Goal: Task Accomplishment & Management: Manage account settings

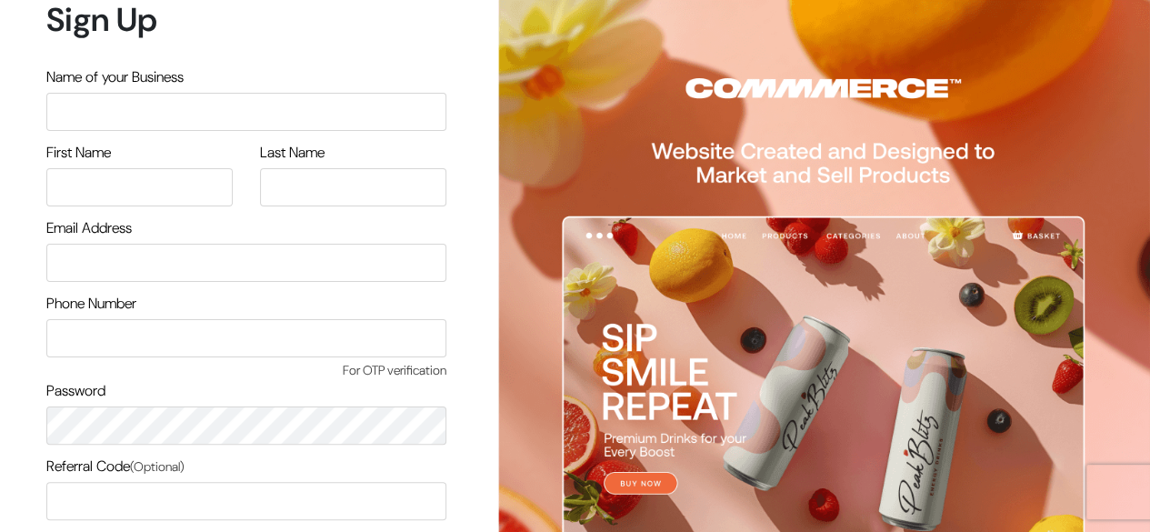
scroll to position [155, 0]
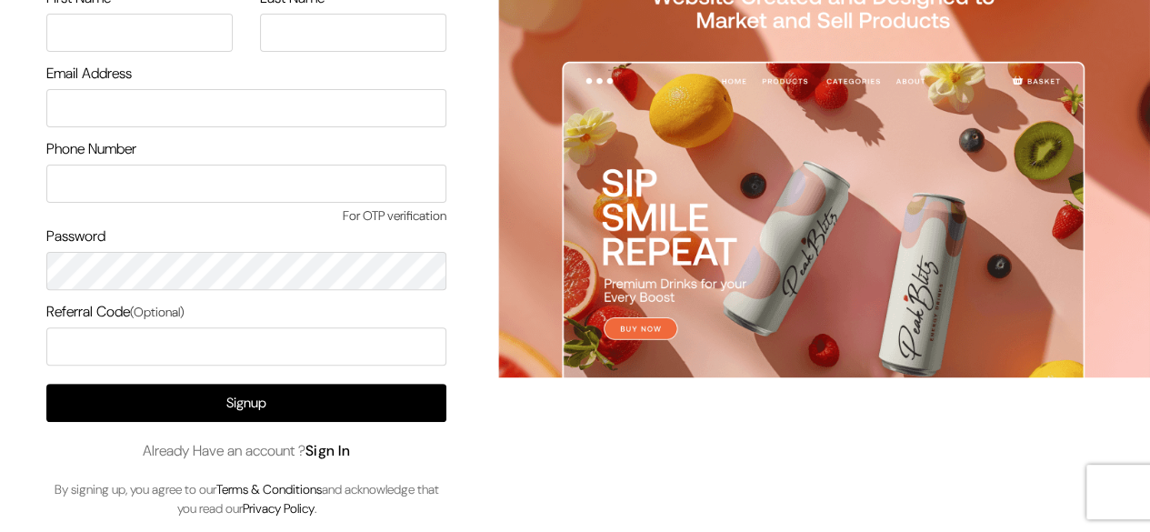
click at [340, 457] on link "Sign In" at bounding box center [327, 450] width 45 height 19
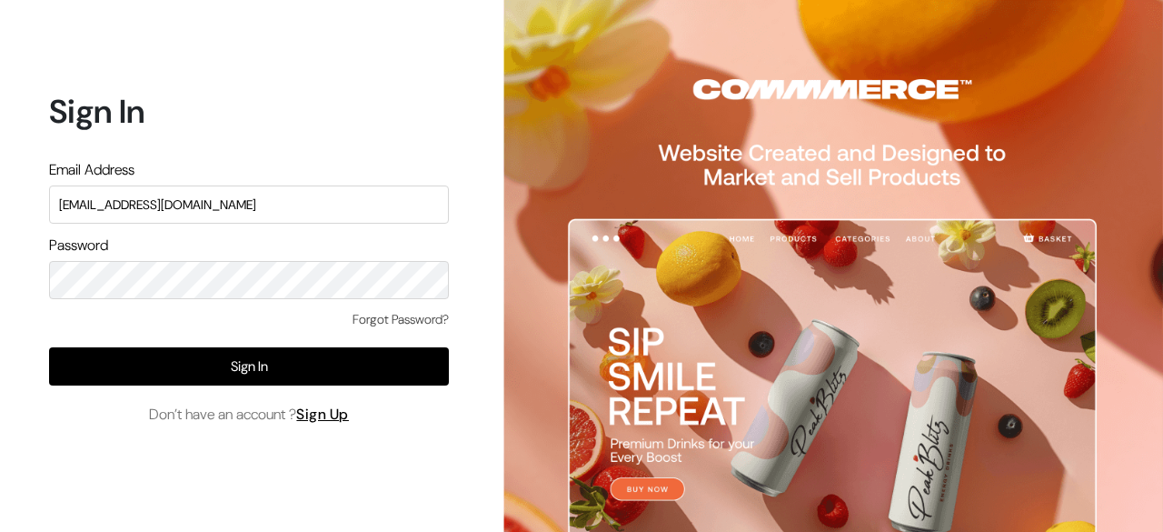
type input "[EMAIL_ADDRESS][DOMAIN_NAME]"
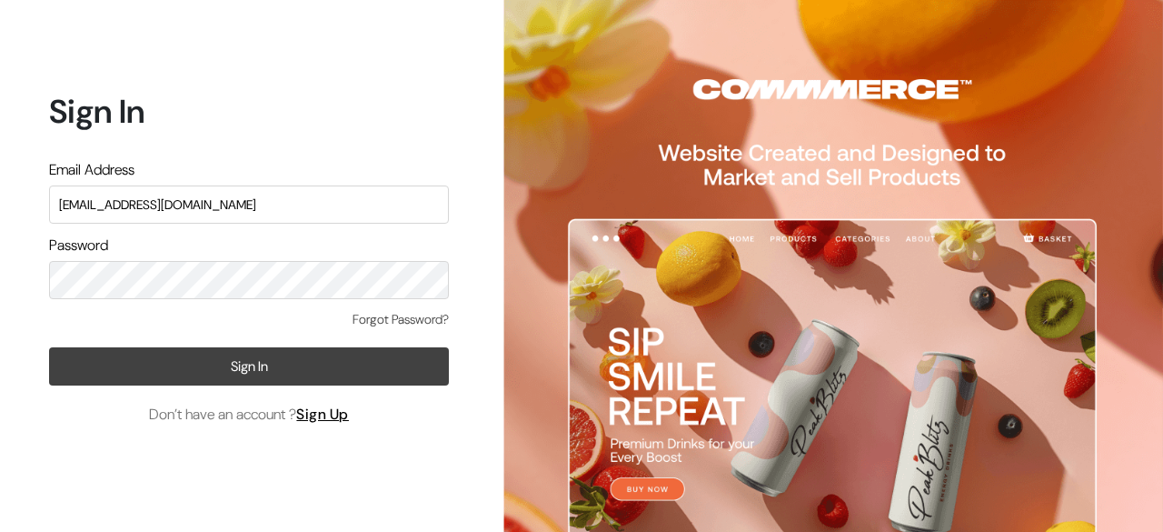
click at [260, 363] on button "Sign In" at bounding box center [249, 366] width 400 height 38
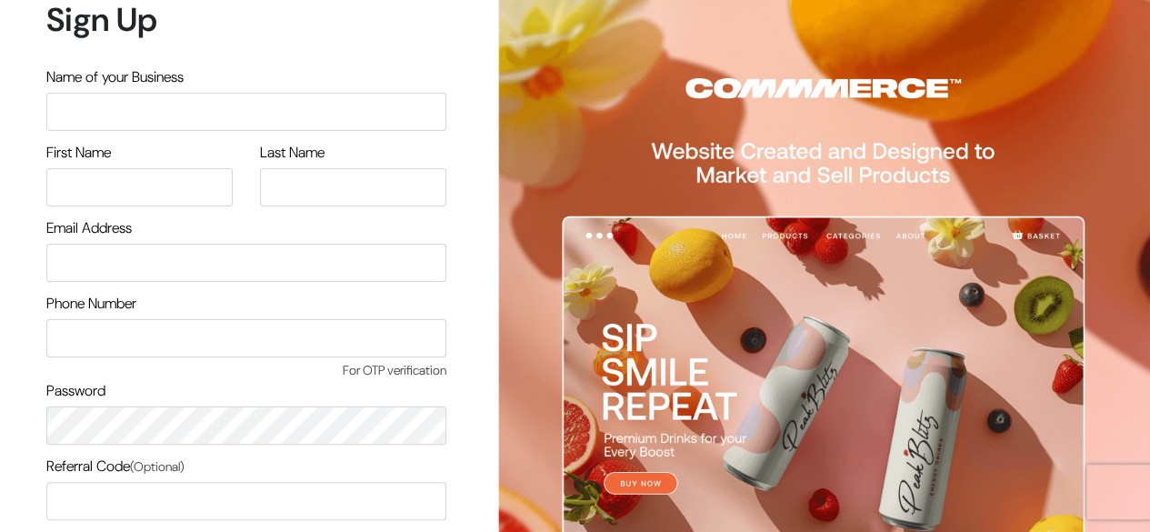
scroll to position [155, 0]
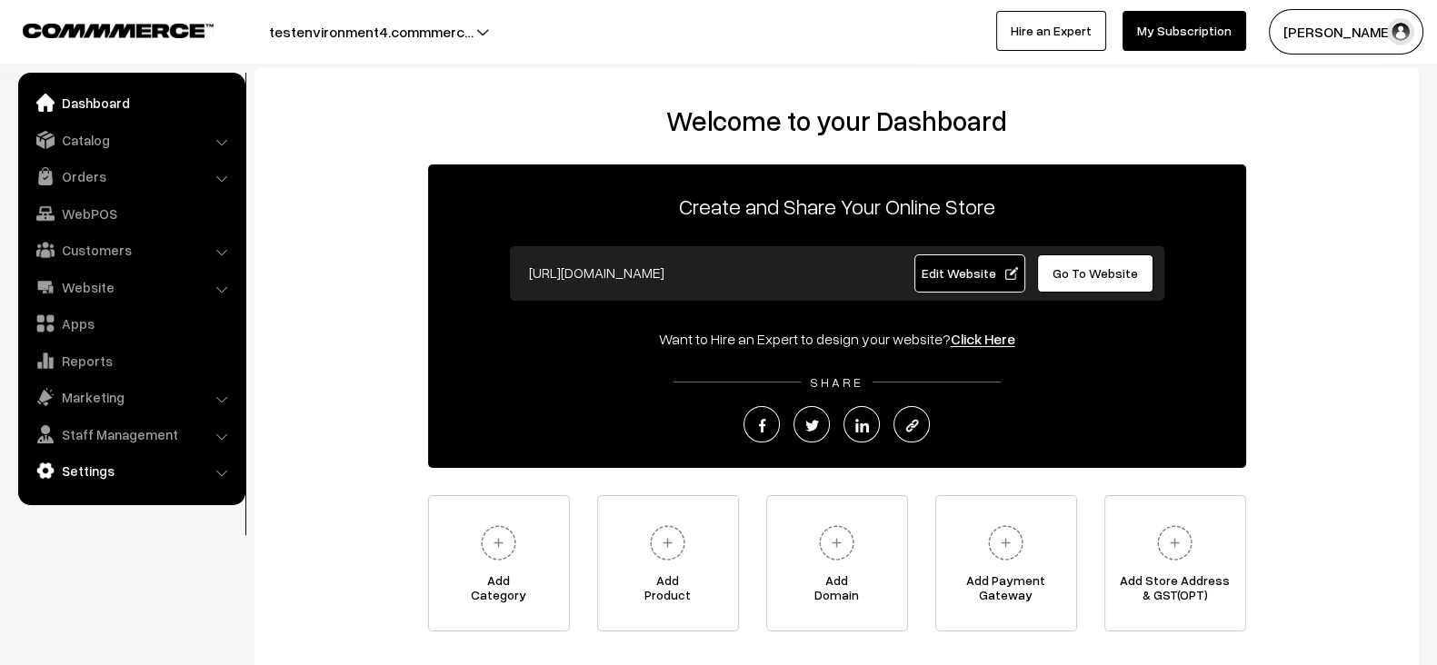
click at [134, 484] on link "Settings" at bounding box center [131, 470] width 216 height 33
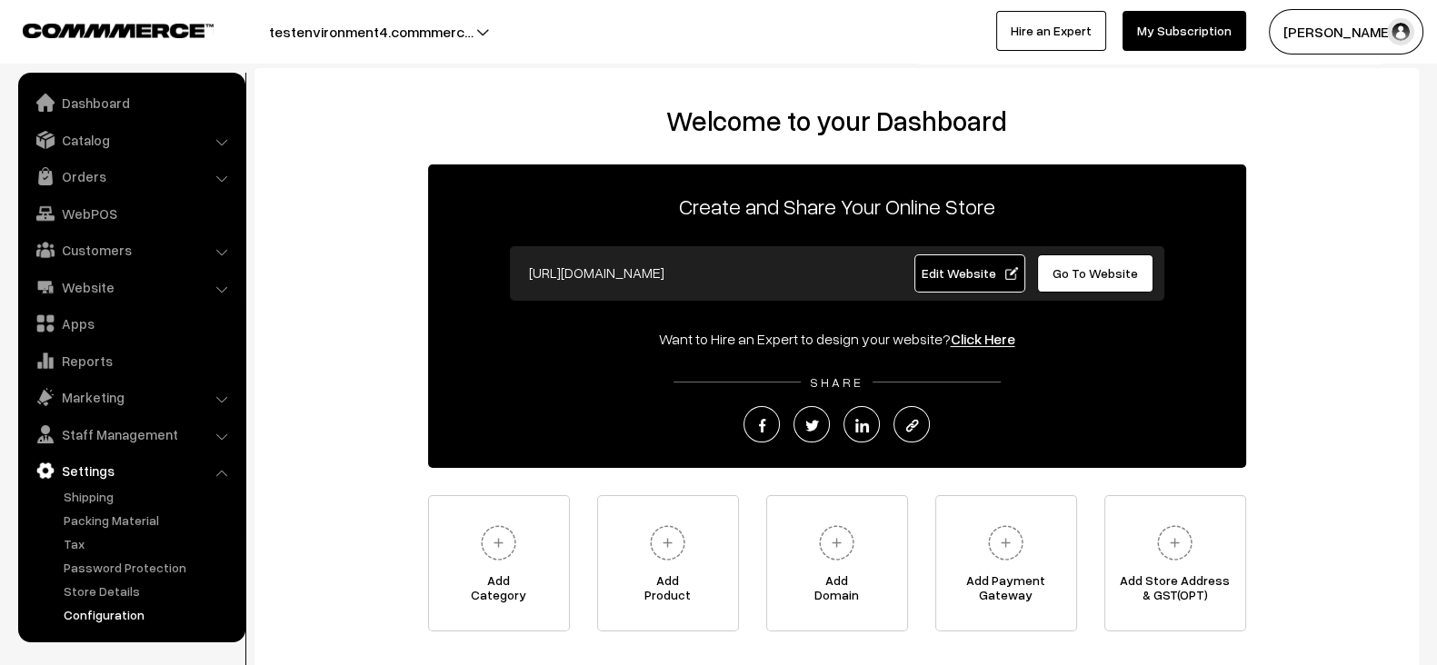
click at [124, 606] on link "Configuration" at bounding box center [149, 614] width 180 height 19
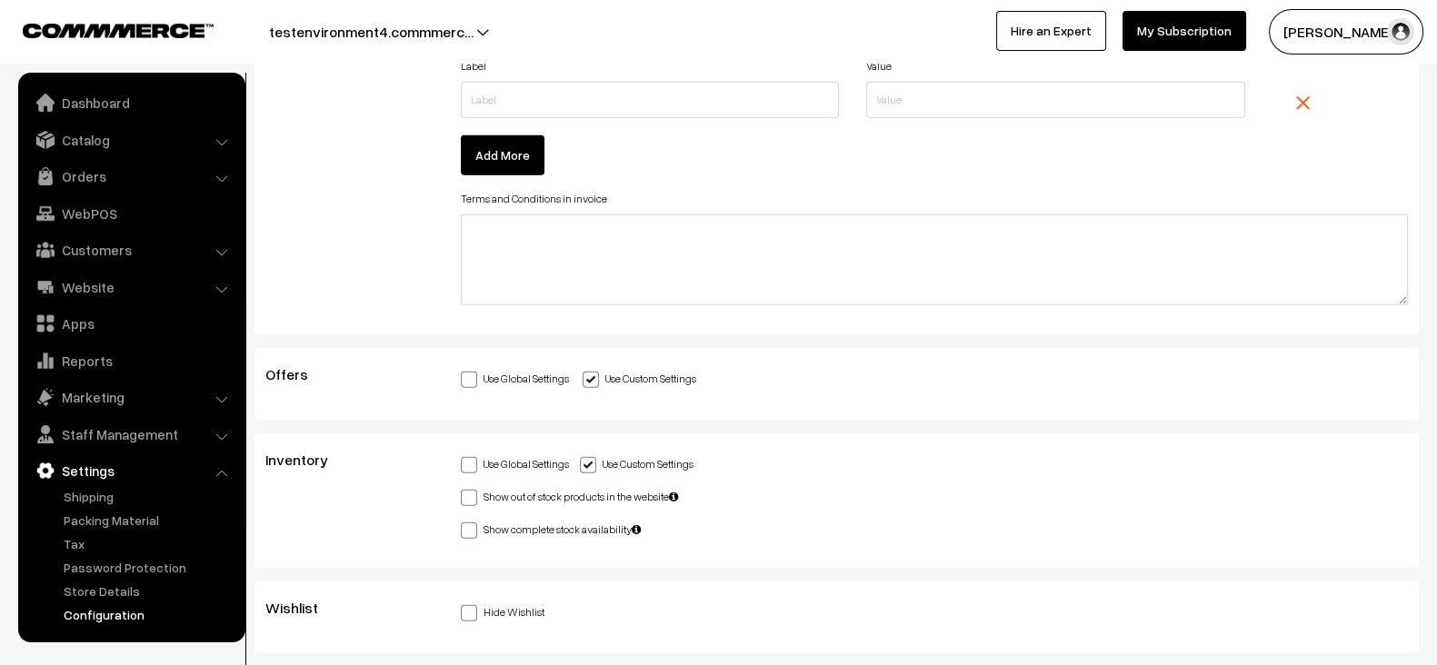
scroll to position [6061, 0]
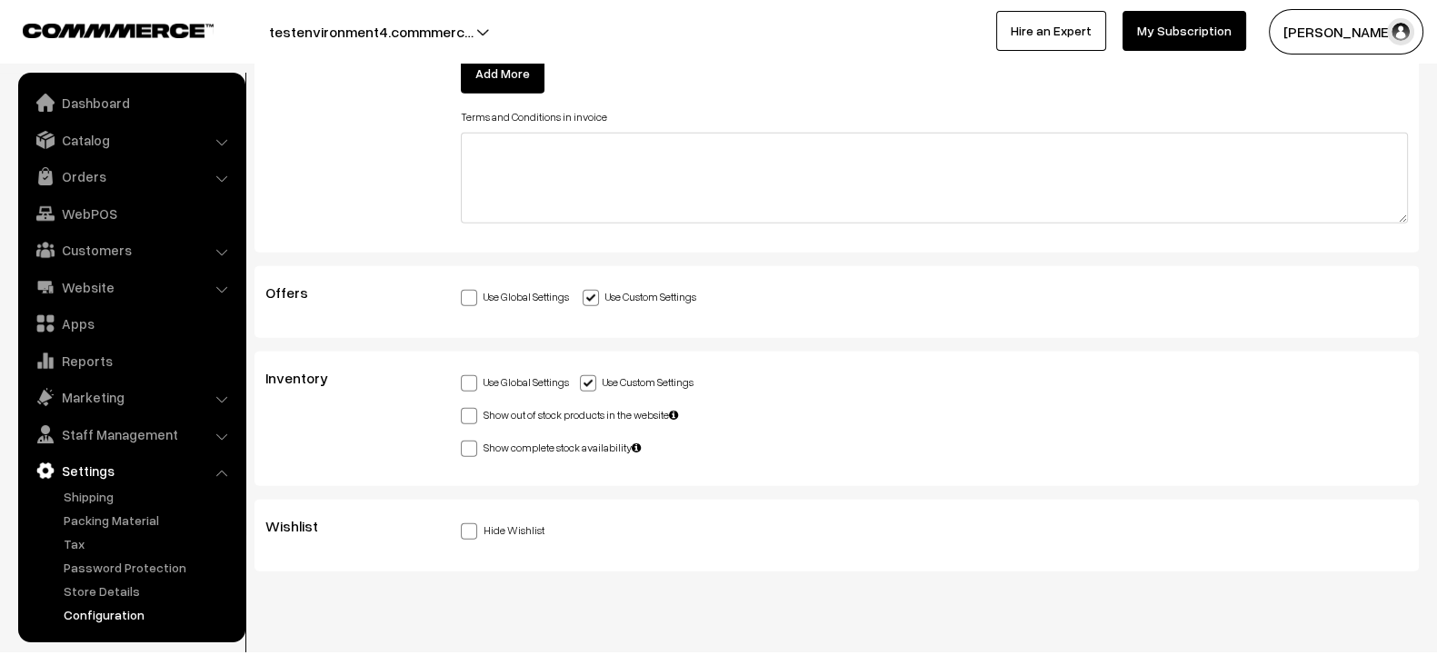
click at [511, 520] on label "Hide Wishlist" at bounding box center [503, 529] width 84 height 19
click at [473, 523] on input "Hide Wishlist" at bounding box center [467, 529] width 12 height 12
checkbox input "true"
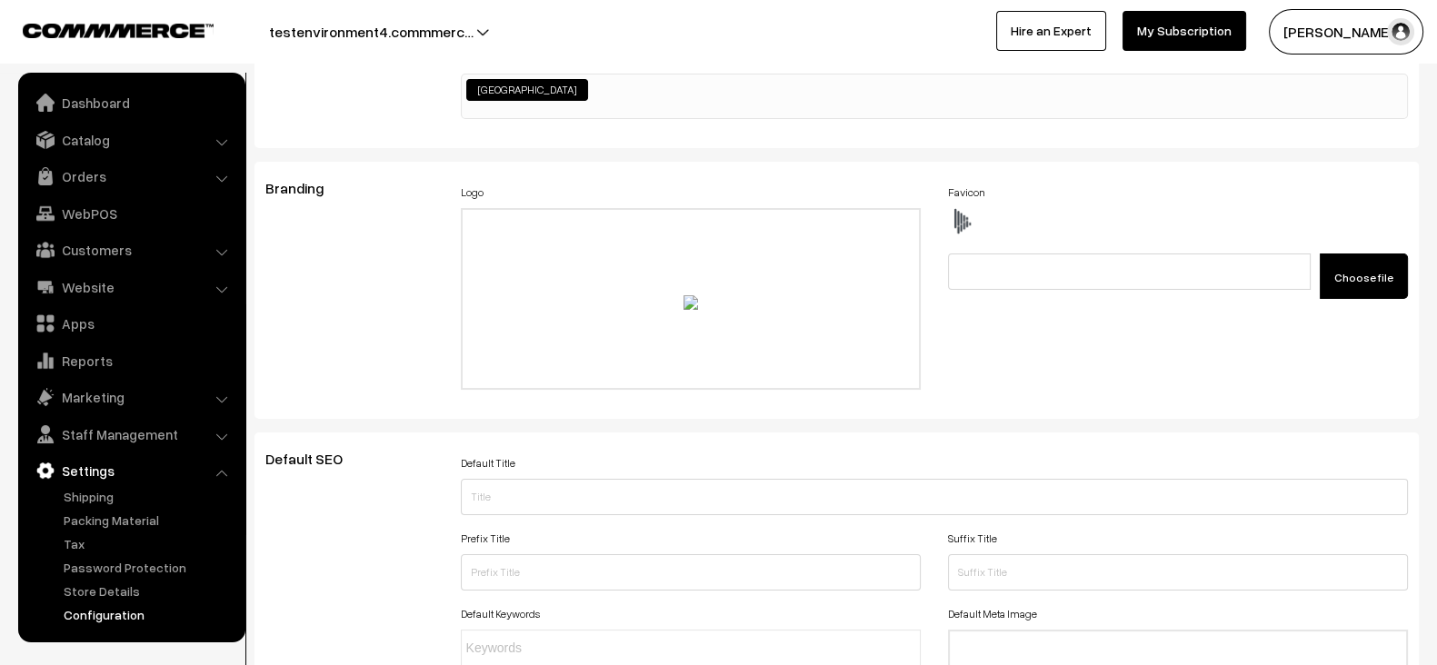
scroll to position [0, 0]
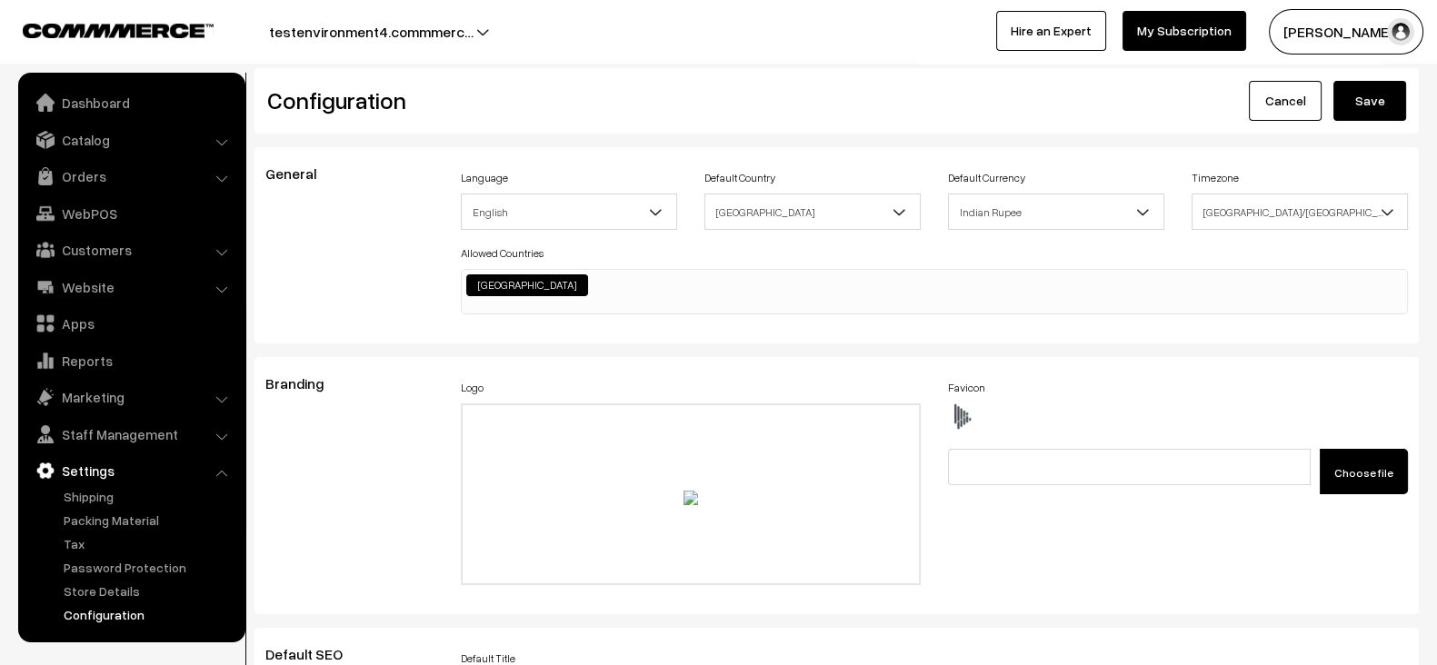
click at [1392, 104] on button "Save" at bounding box center [1369, 101] width 73 height 40
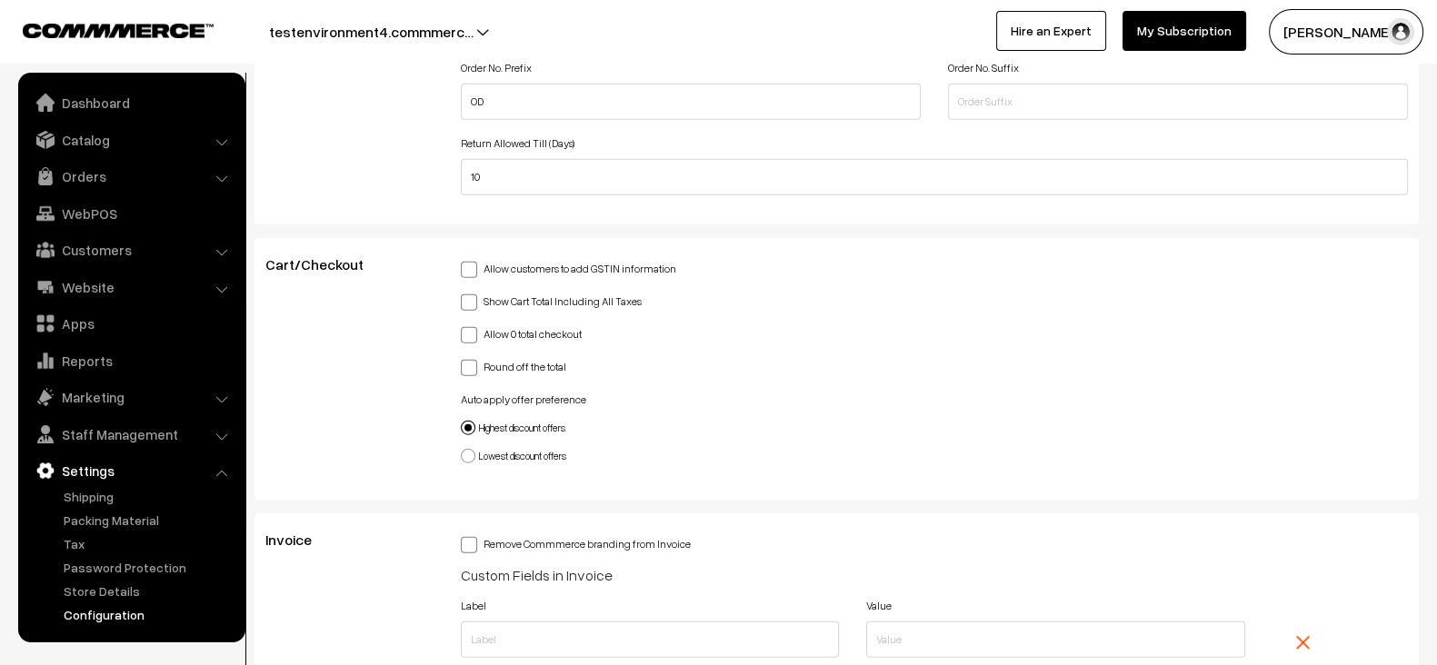
scroll to position [6061, 0]
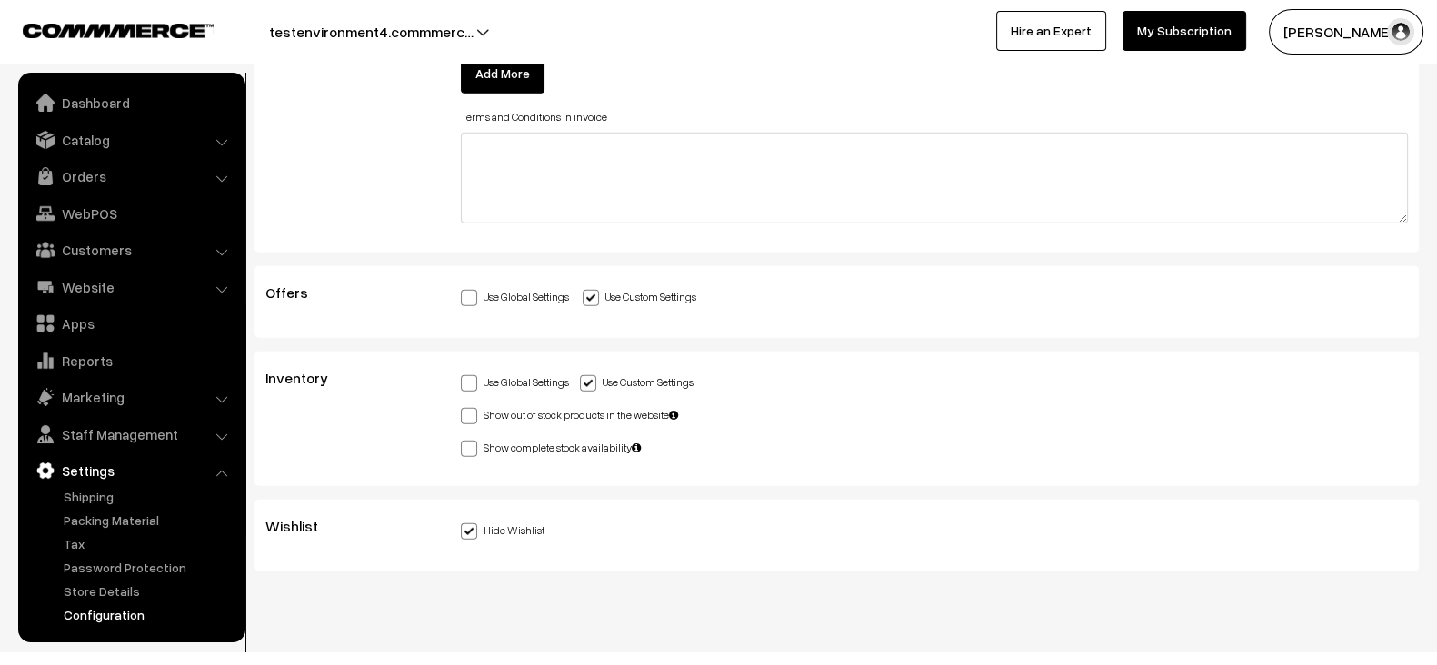
click at [532, 520] on label "Hide Wishlist" at bounding box center [503, 529] width 84 height 19
click at [473, 523] on input "Hide Wishlist" at bounding box center [467, 529] width 12 height 12
checkbox input "false"
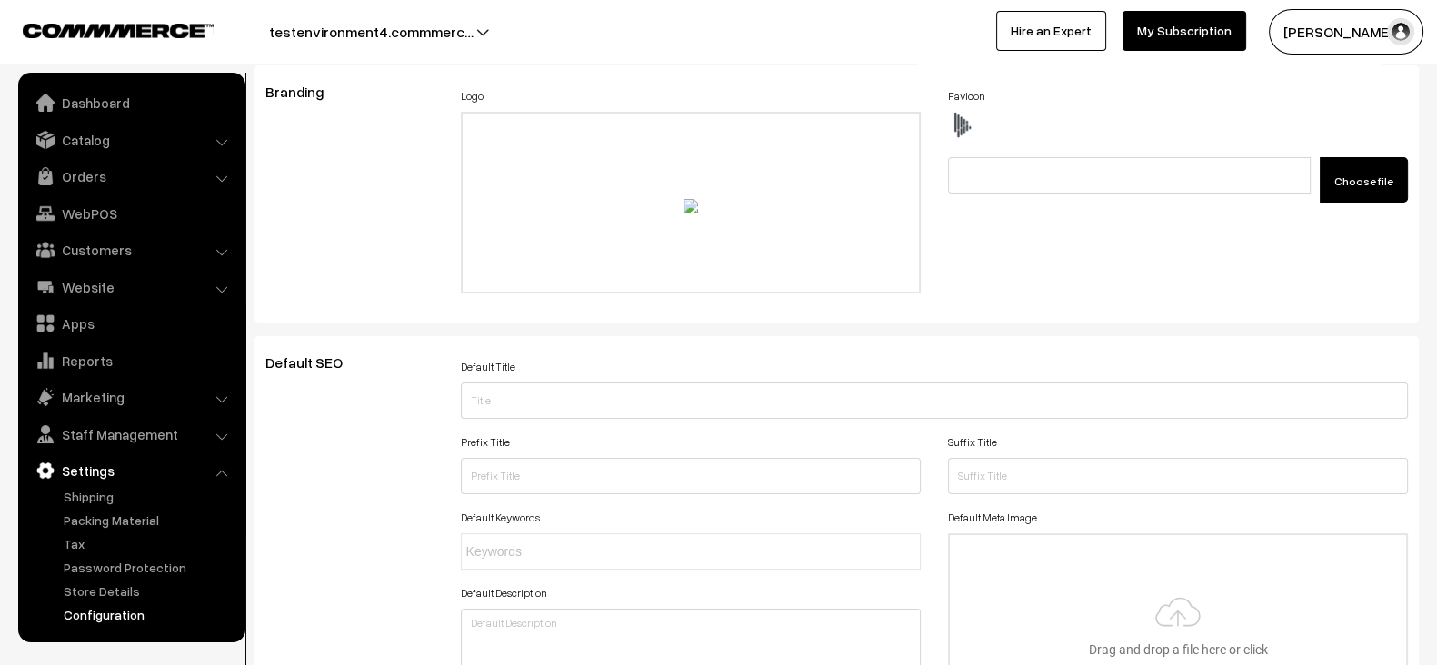
scroll to position [0, 0]
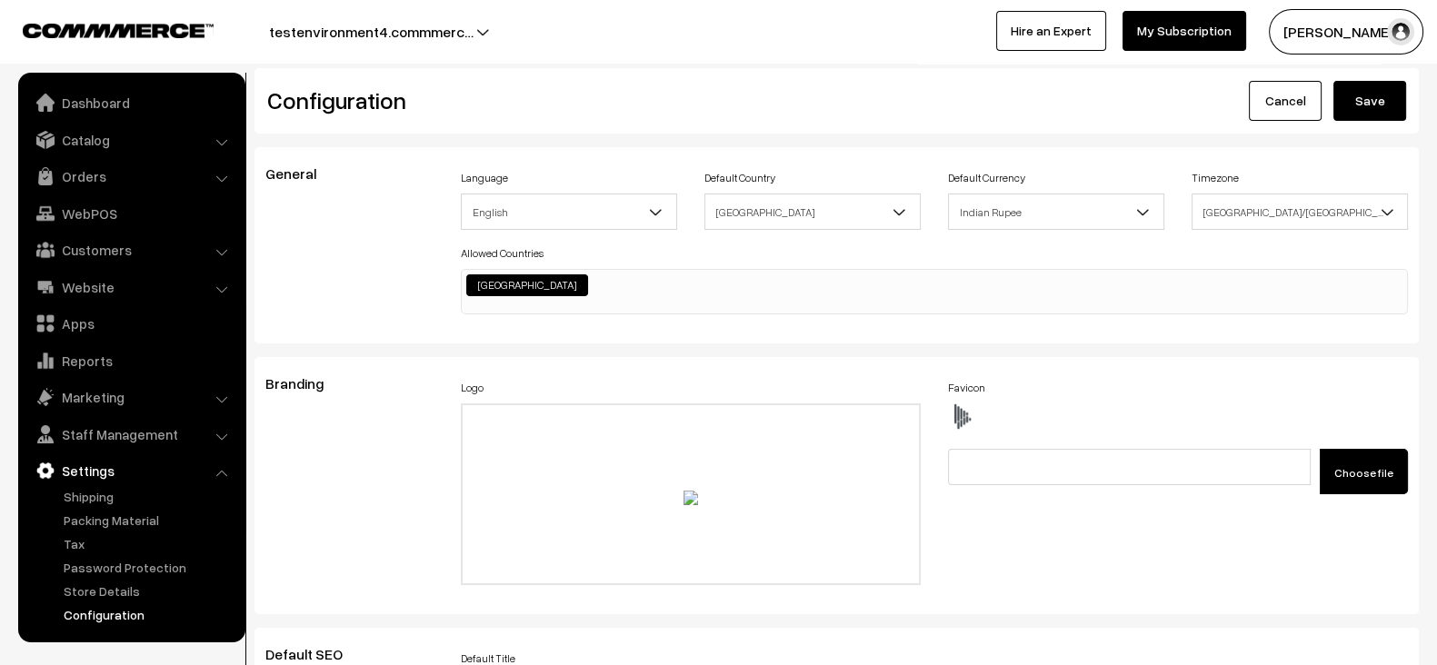
click at [1372, 94] on button "Save" at bounding box center [1369, 101] width 73 height 40
click at [114, 283] on link "Website" at bounding box center [131, 287] width 216 height 33
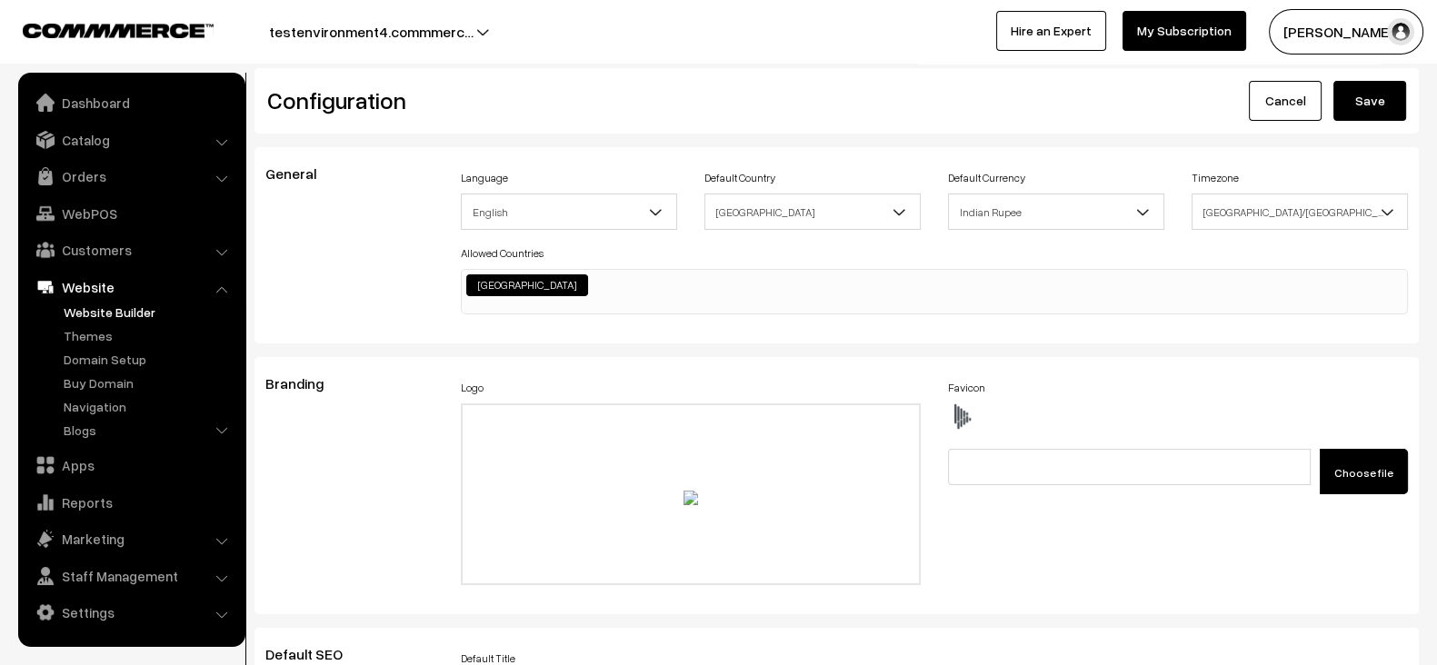
click at [103, 312] on link "Website Builder" at bounding box center [149, 312] width 180 height 19
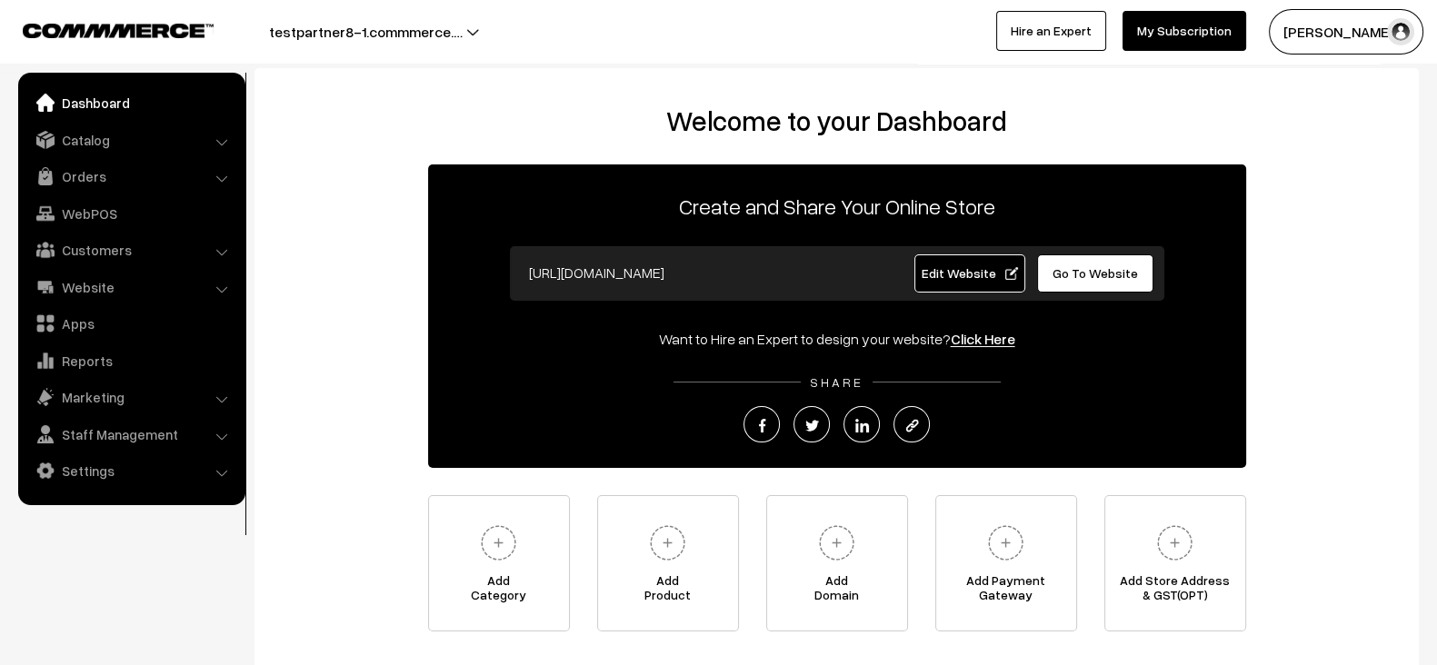
click at [428, 34] on button "testpartner8-1.commmerce.…" at bounding box center [365, 31] width 321 height 45
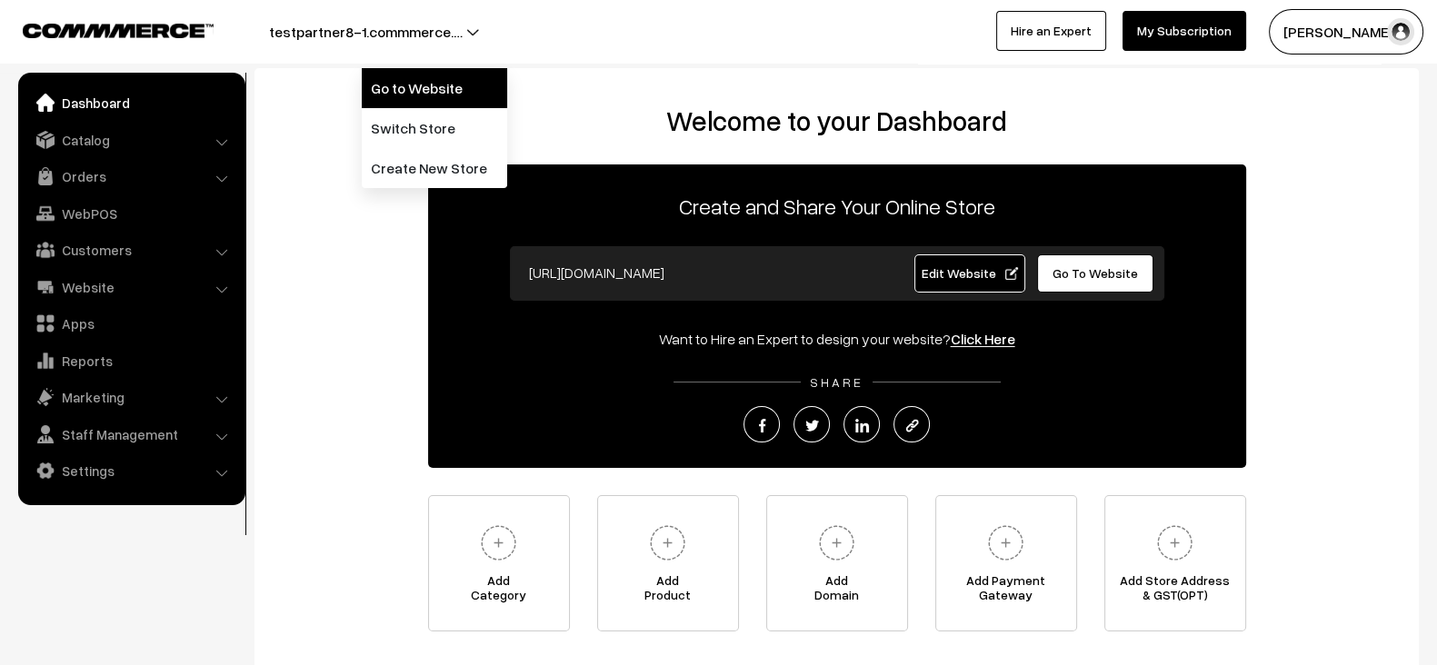
click at [388, 75] on link "Go to Website" at bounding box center [434, 88] width 145 height 40
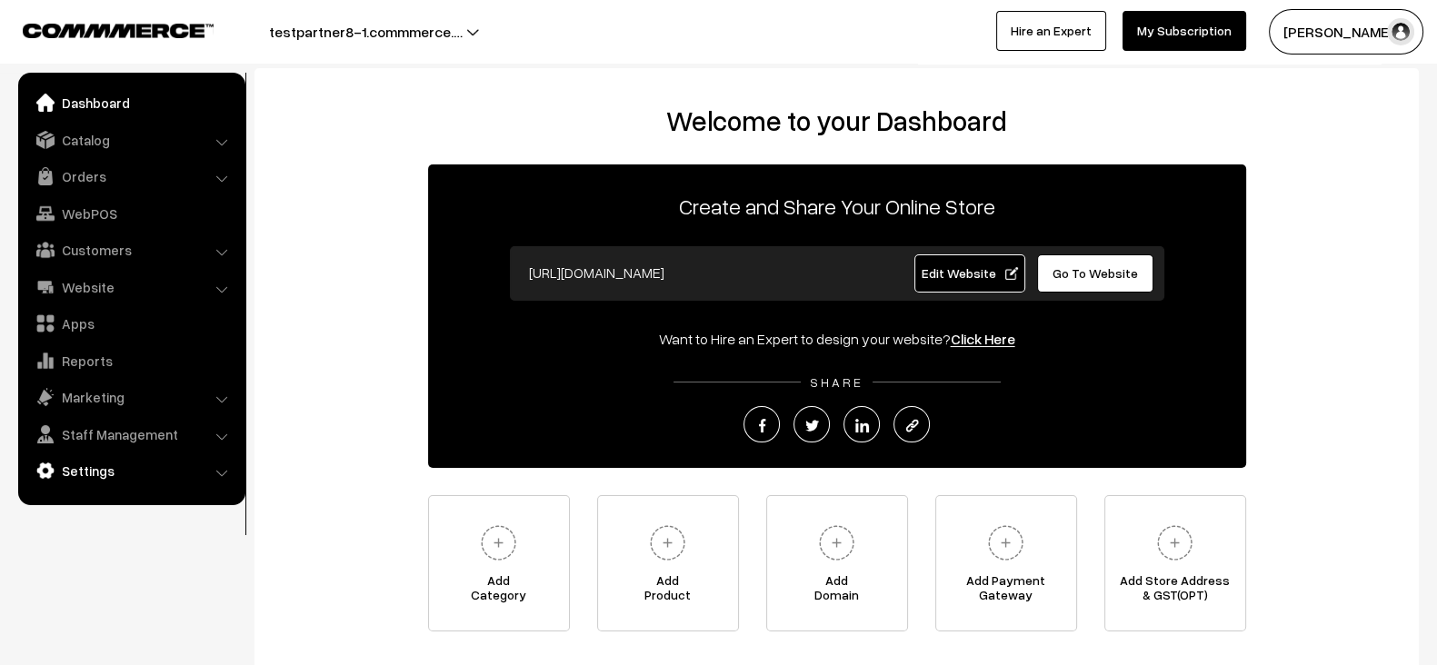
click at [135, 458] on link "Settings" at bounding box center [131, 470] width 216 height 33
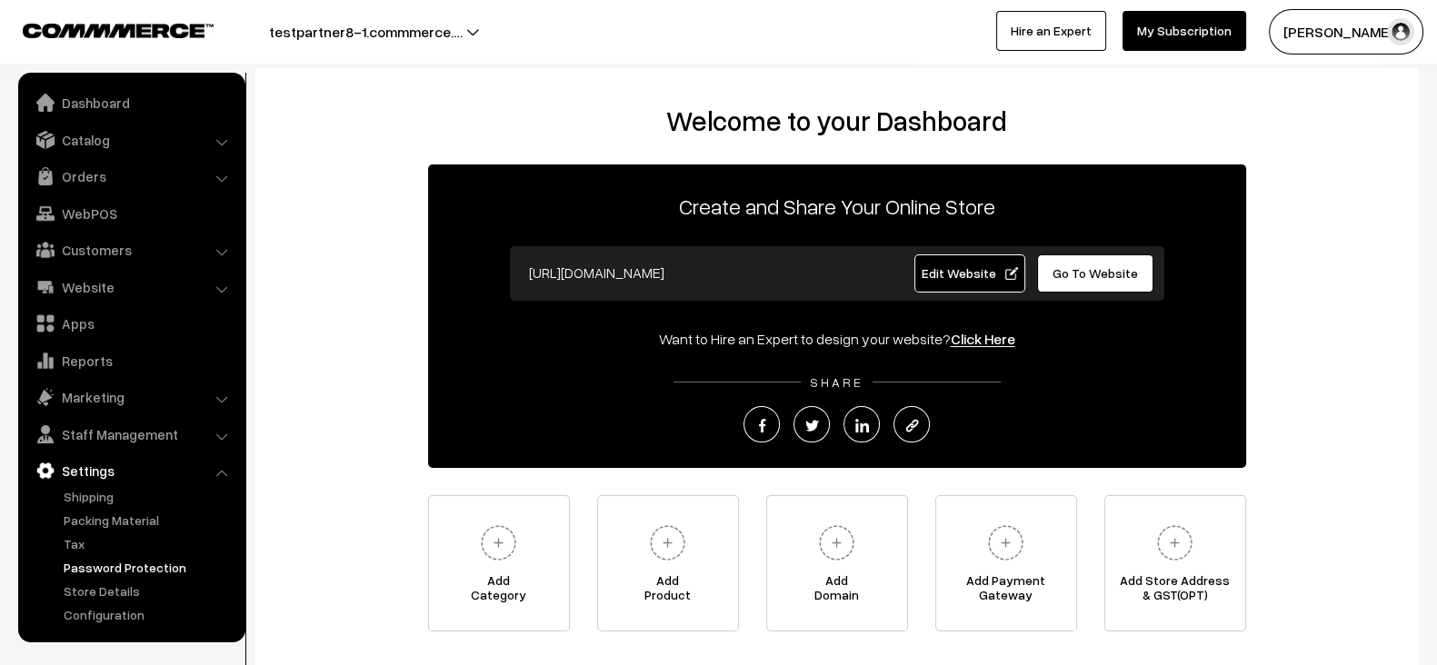
click at [126, 565] on link "Password Protection" at bounding box center [149, 567] width 180 height 19
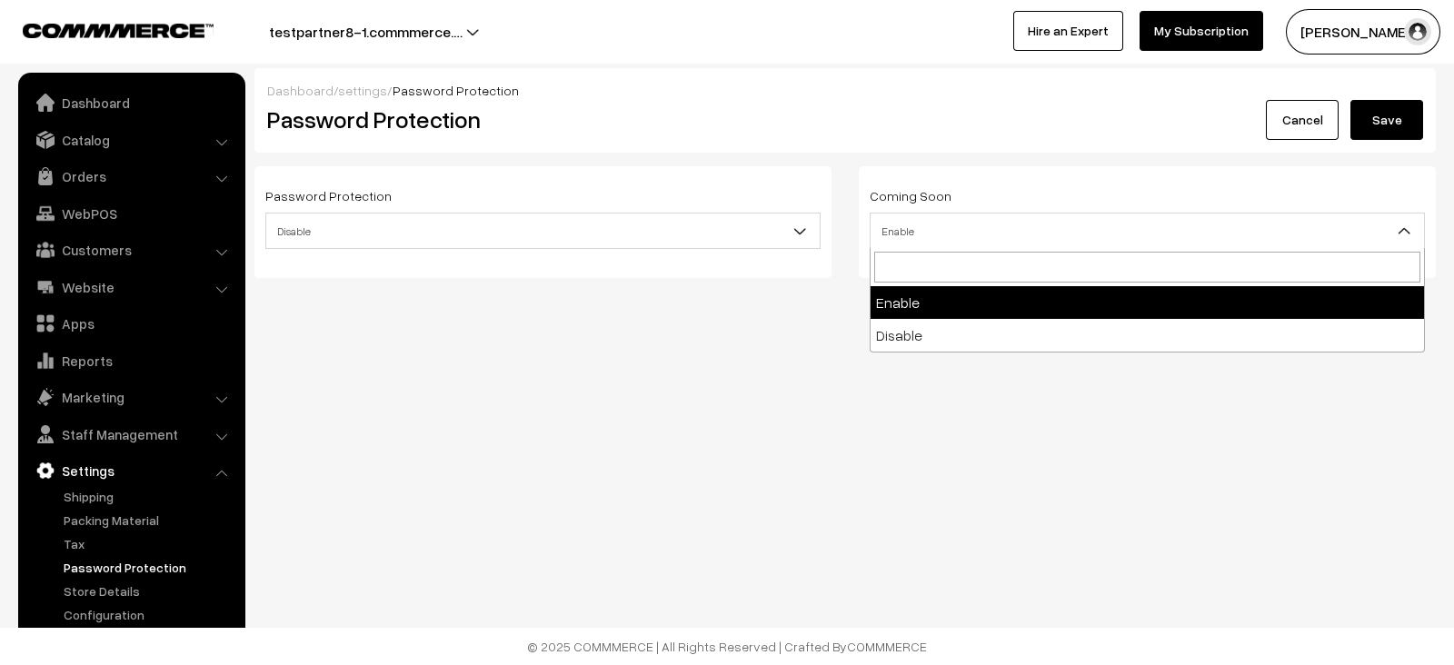
click at [926, 231] on span "Enable" at bounding box center [1148, 231] width 554 height 32
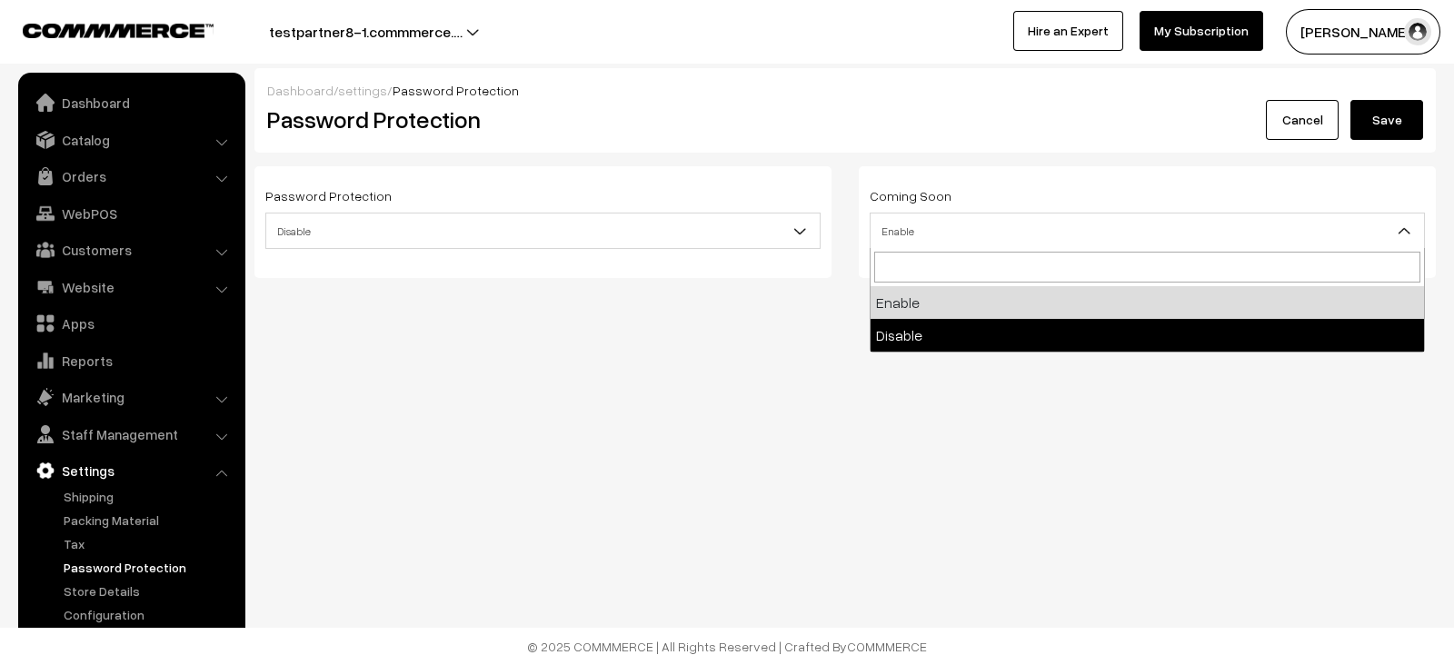
select select "2"
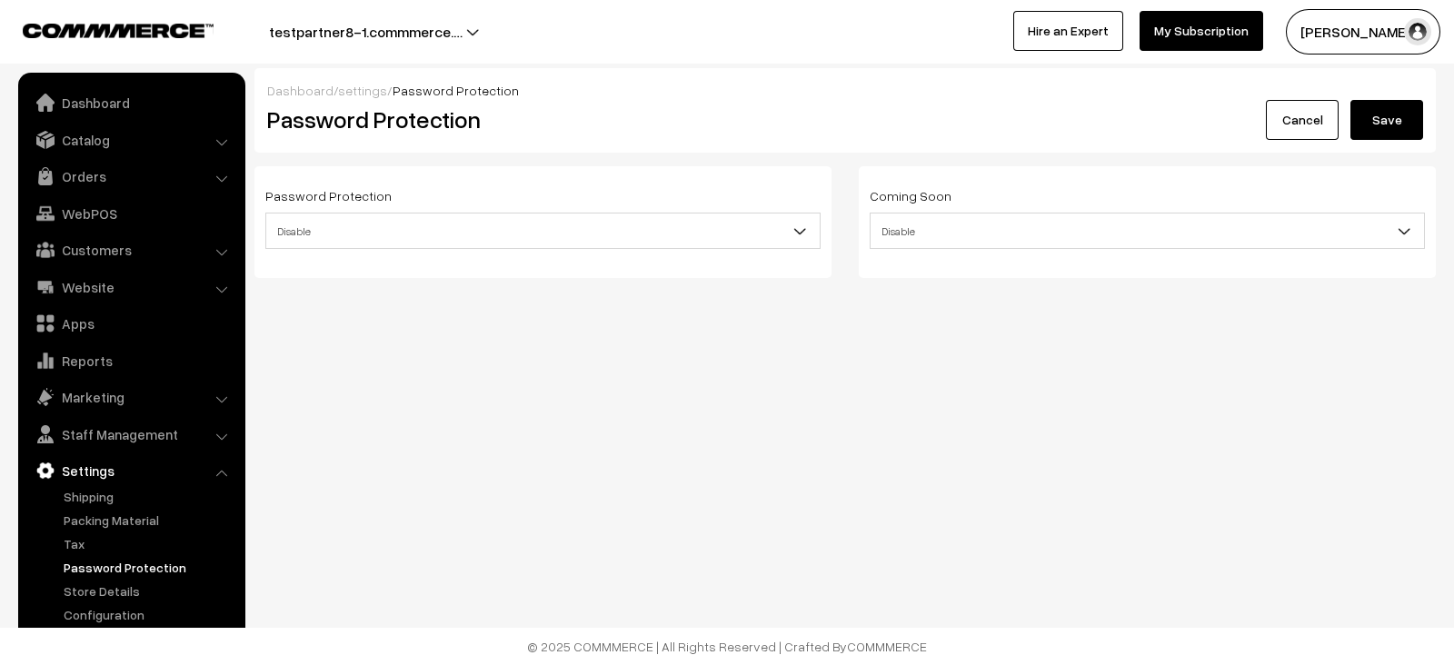
click at [1406, 116] on button "Save" at bounding box center [1387, 120] width 73 height 40
click at [123, 612] on link "Configuration" at bounding box center [149, 614] width 180 height 19
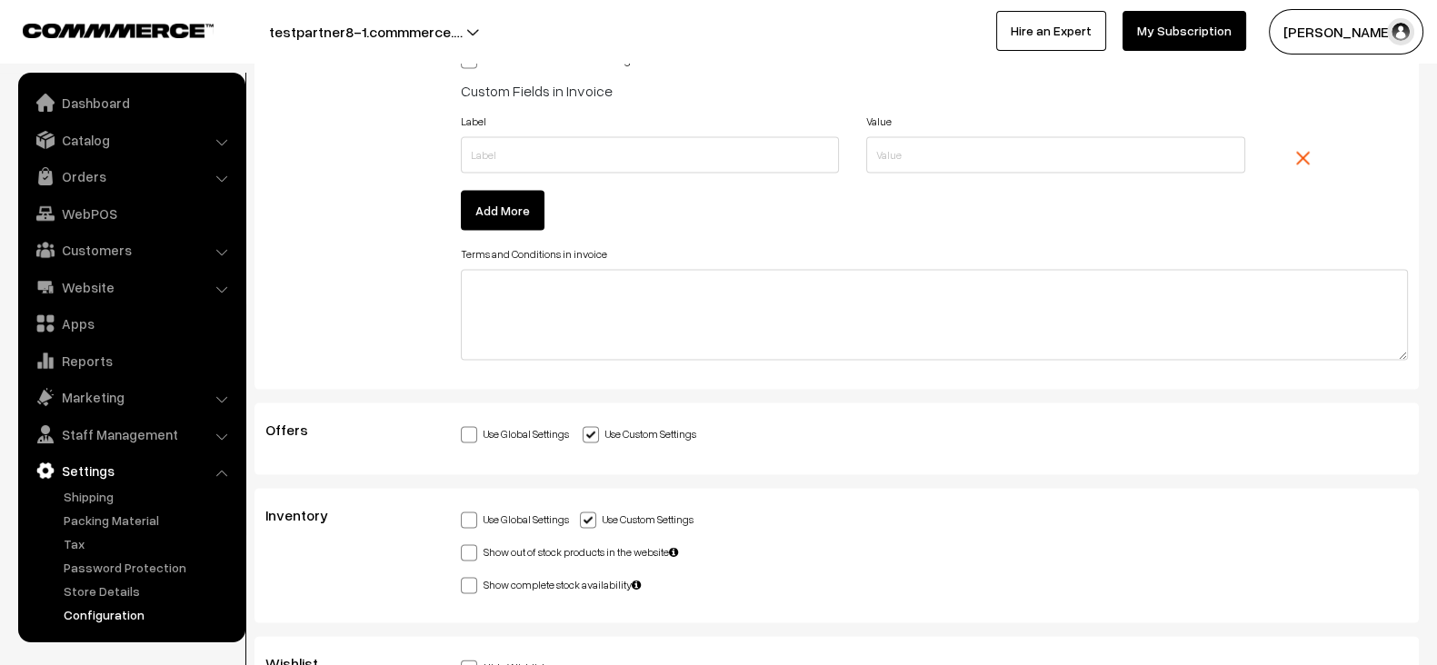
scroll to position [4898, 0]
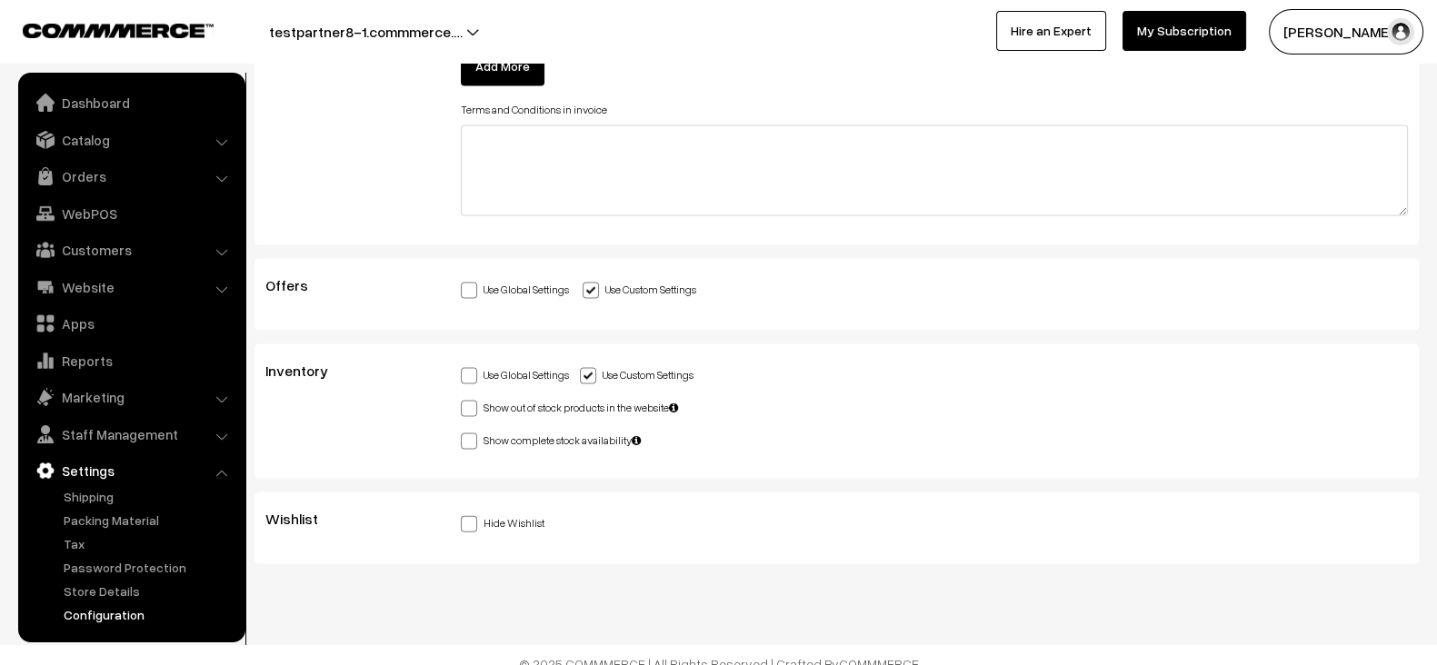
click at [514, 513] on label "Hide Wishlist" at bounding box center [503, 522] width 84 height 19
click at [473, 515] on input "Hide Wishlist" at bounding box center [467, 521] width 12 height 12
checkbox input "true"
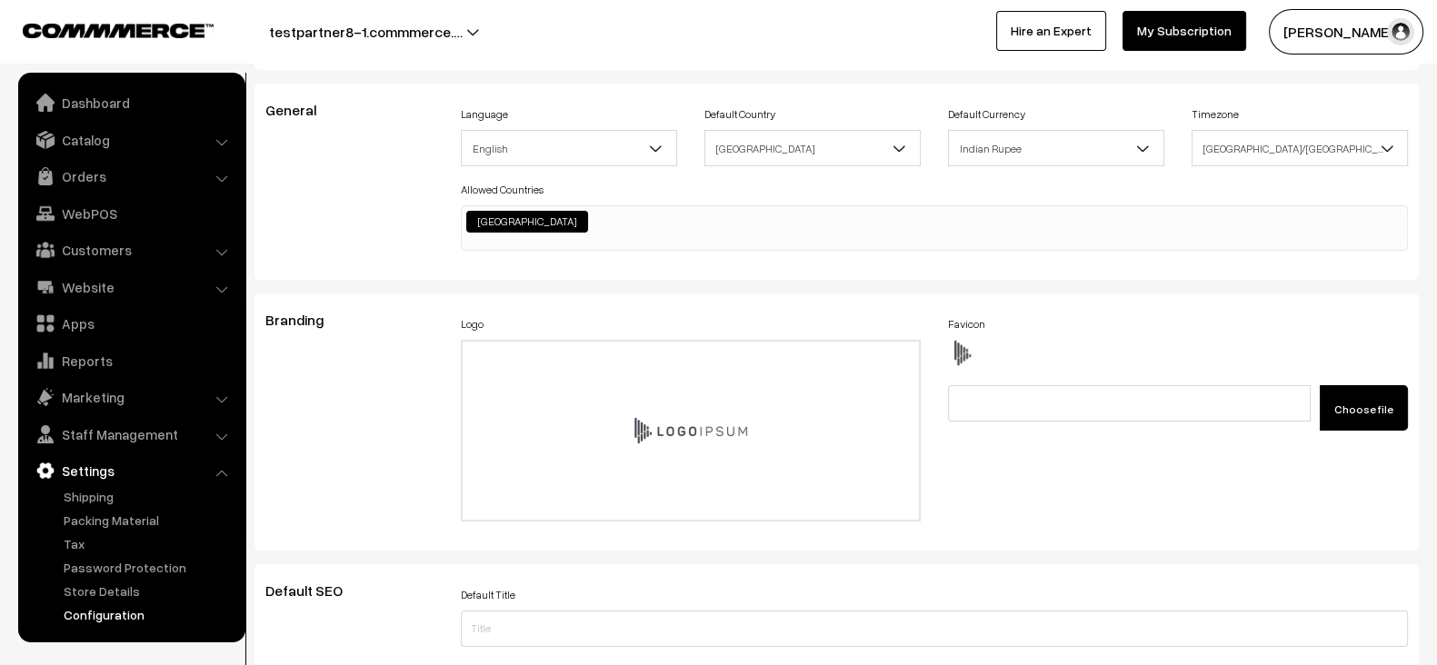
scroll to position [0, 0]
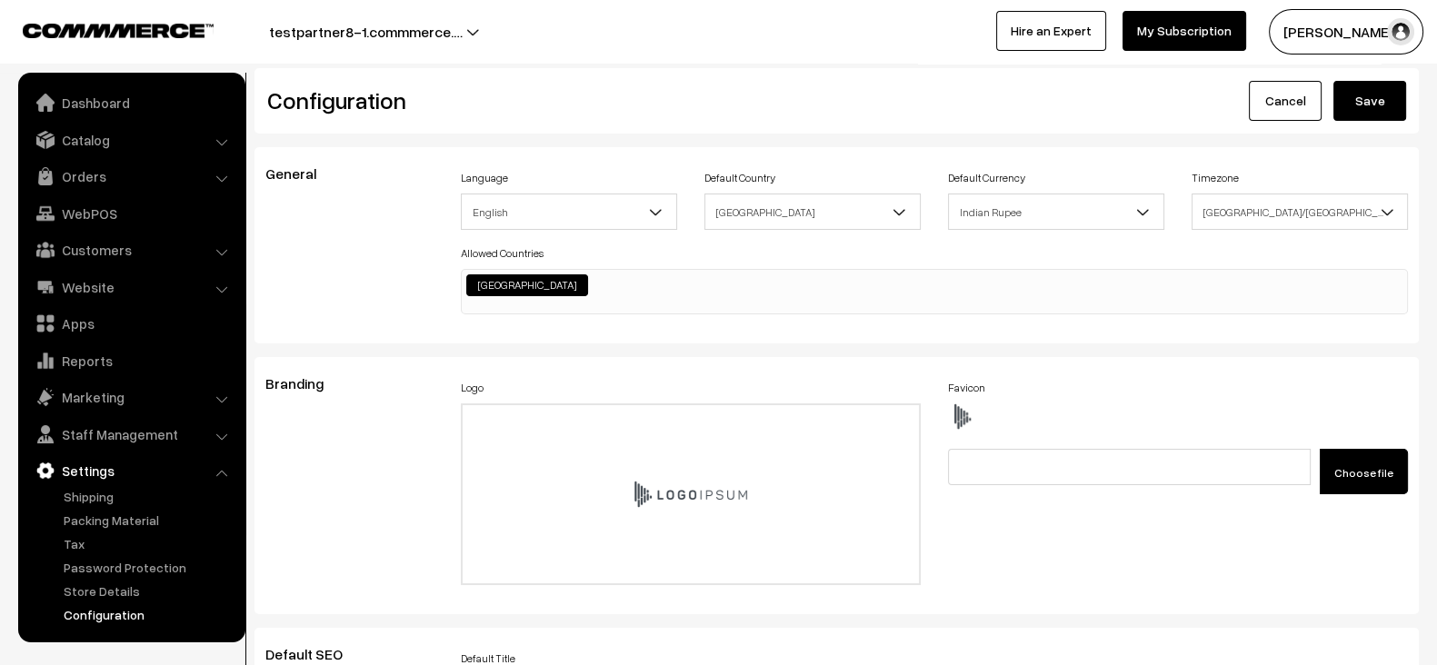
click at [1357, 121] on div "Configuration Cancel Save" at bounding box center [836, 100] width 1164 height 65
click at [1363, 116] on button "Save" at bounding box center [1369, 101] width 73 height 40
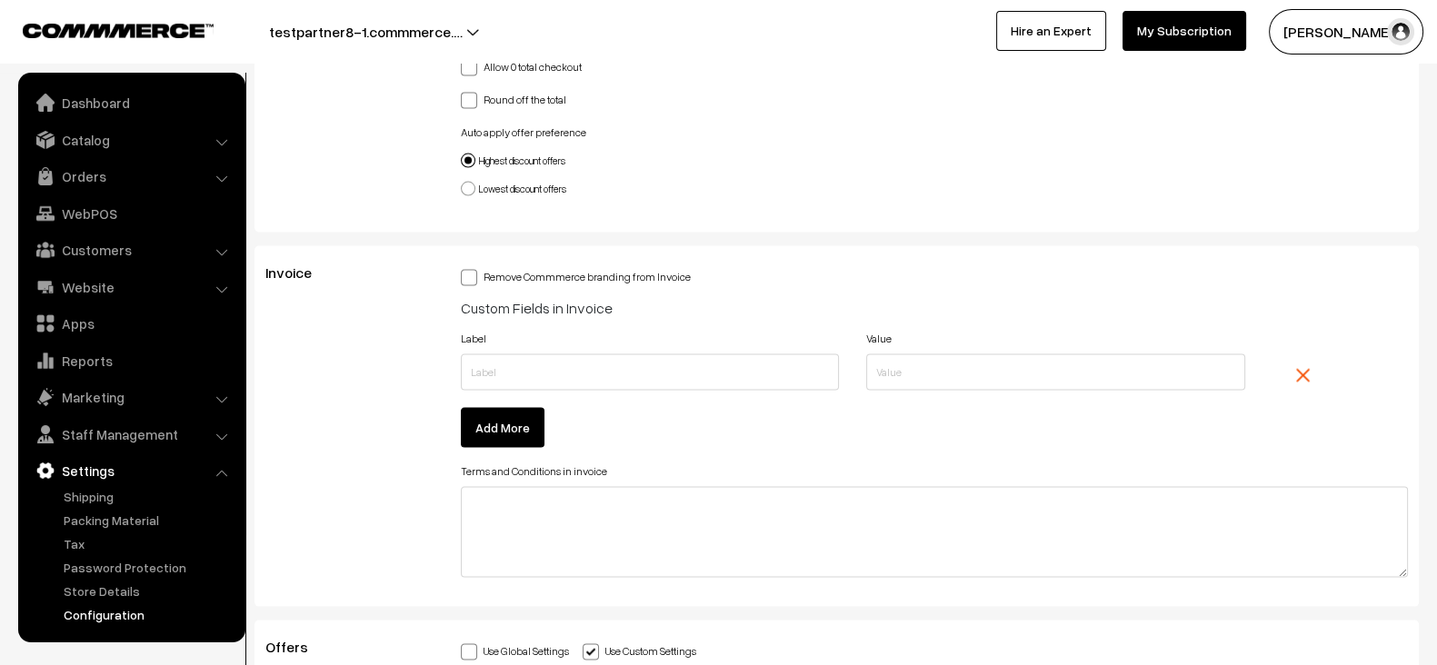
scroll to position [4898, 0]
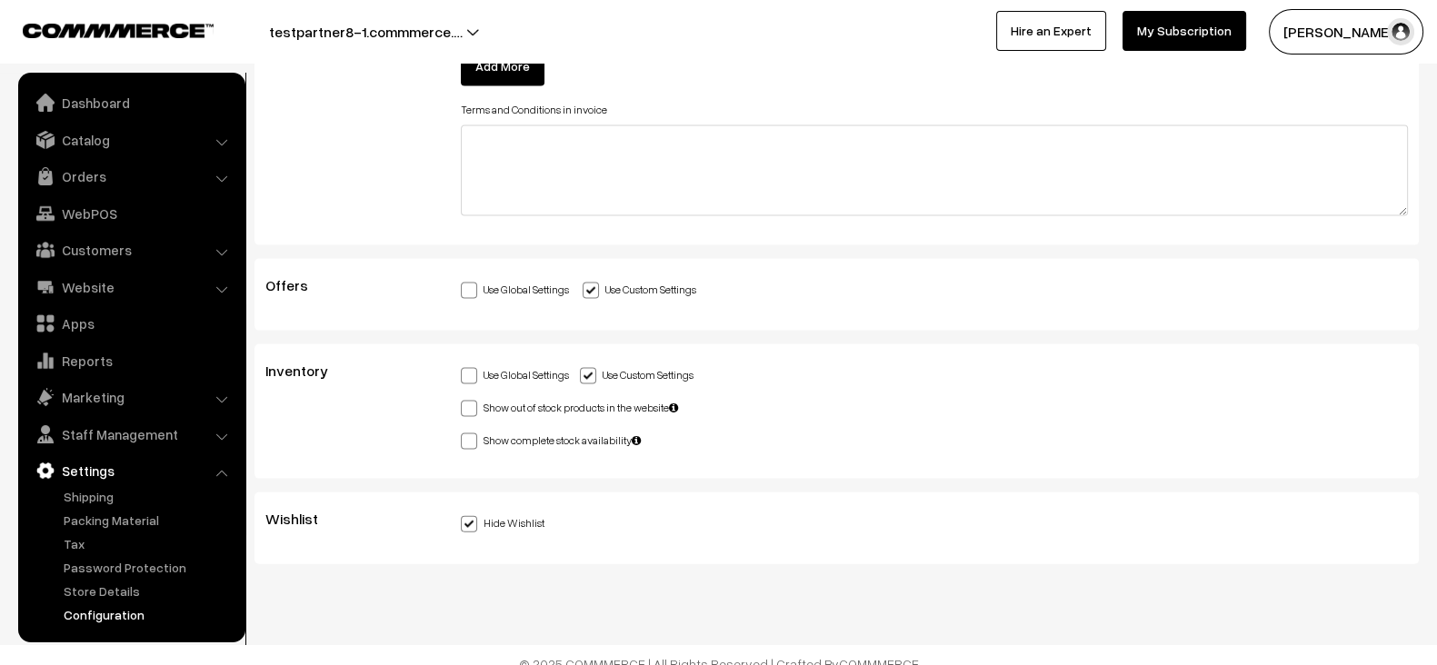
click at [474, 516] on span at bounding box center [469, 524] width 16 height 16
click at [473, 515] on input "Hide Wishlist" at bounding box center [467, 521] width 12 height 12
checkbox input "false"
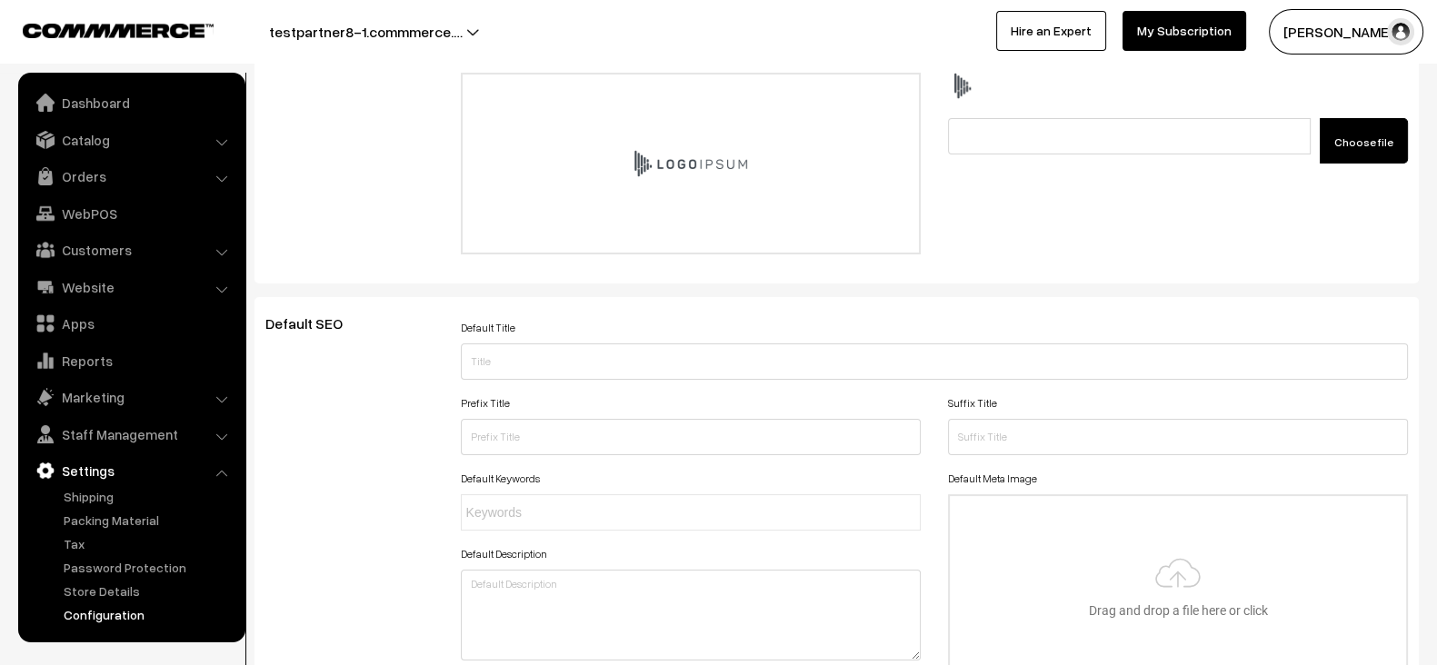
scroll to position [0, 0]
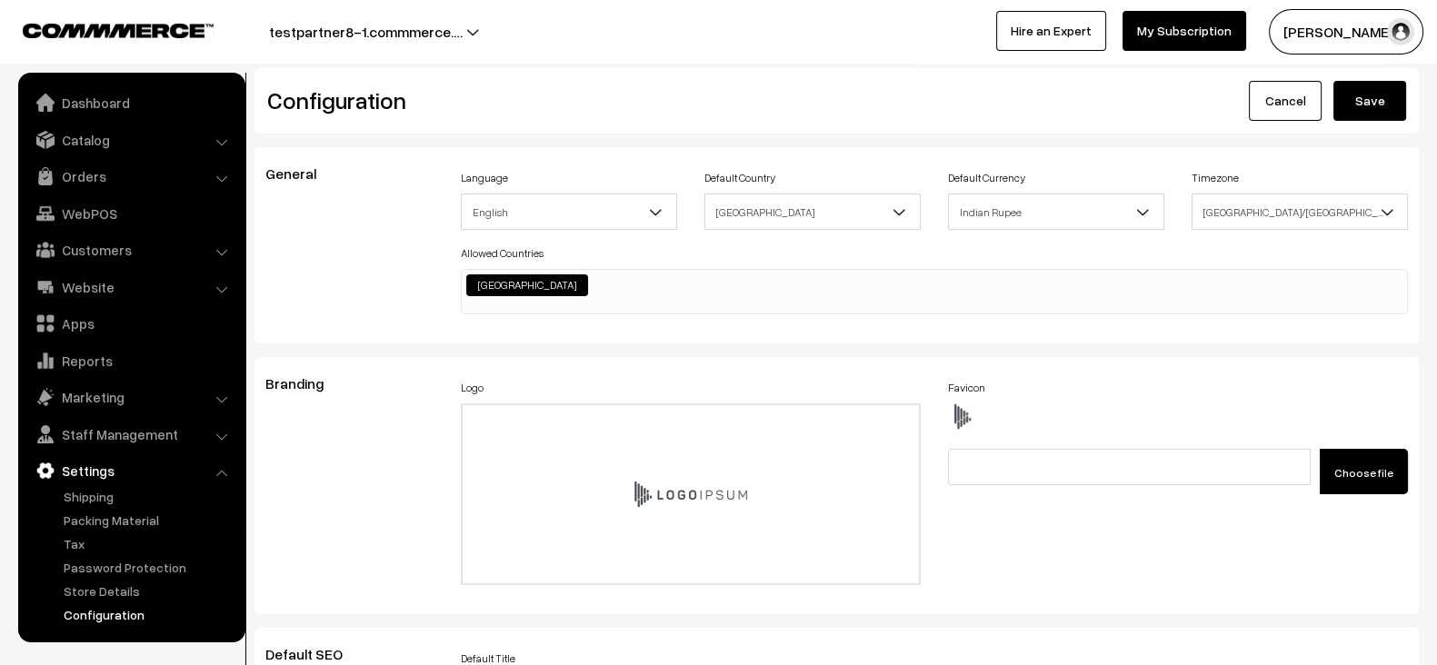
click at [1362, 111] on button "Save" at bounding box center [1369, 101] width 73 height 40
